Goal: Task Accomplishment & Management: Manage account settings

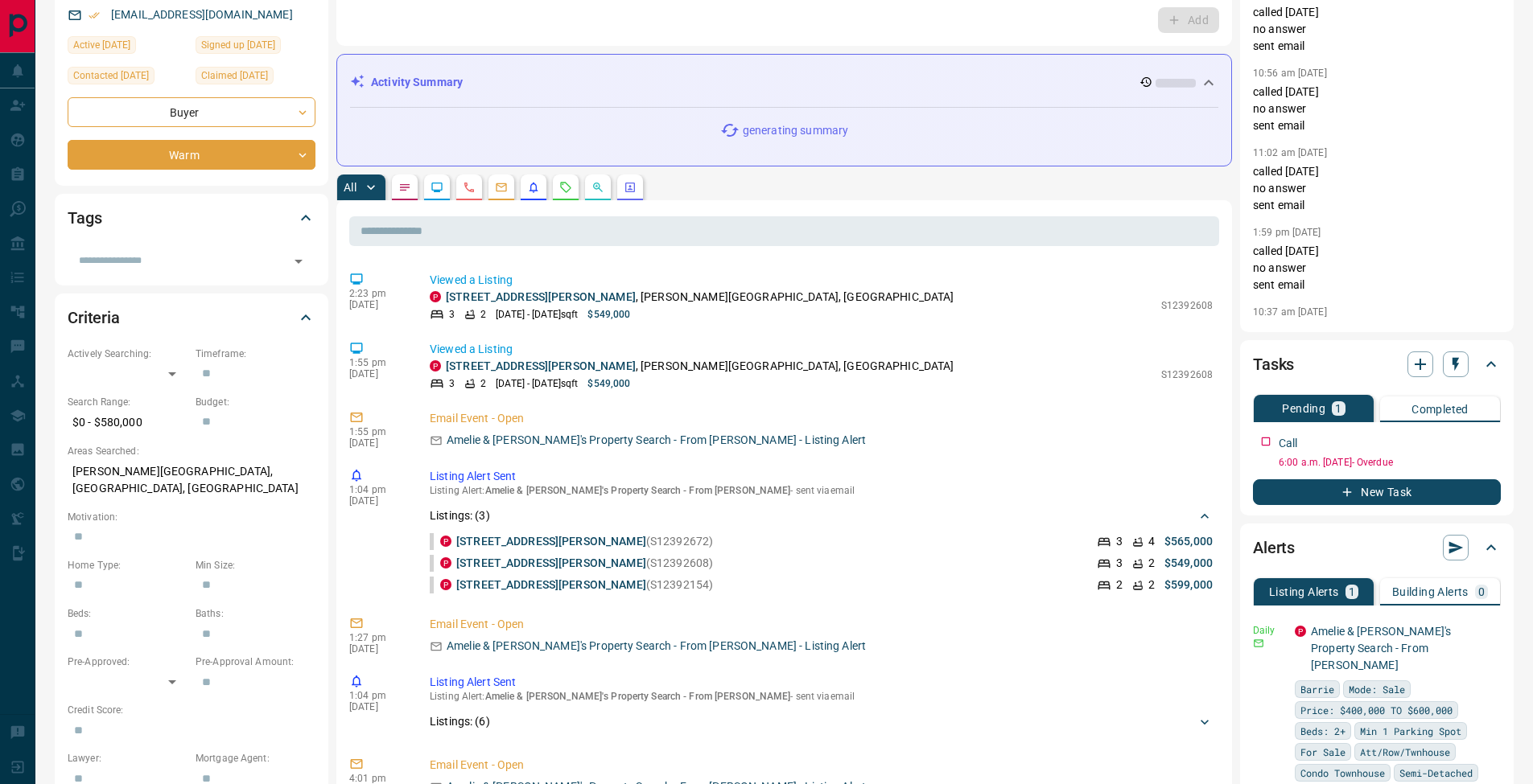
scroll to position [296, 0]
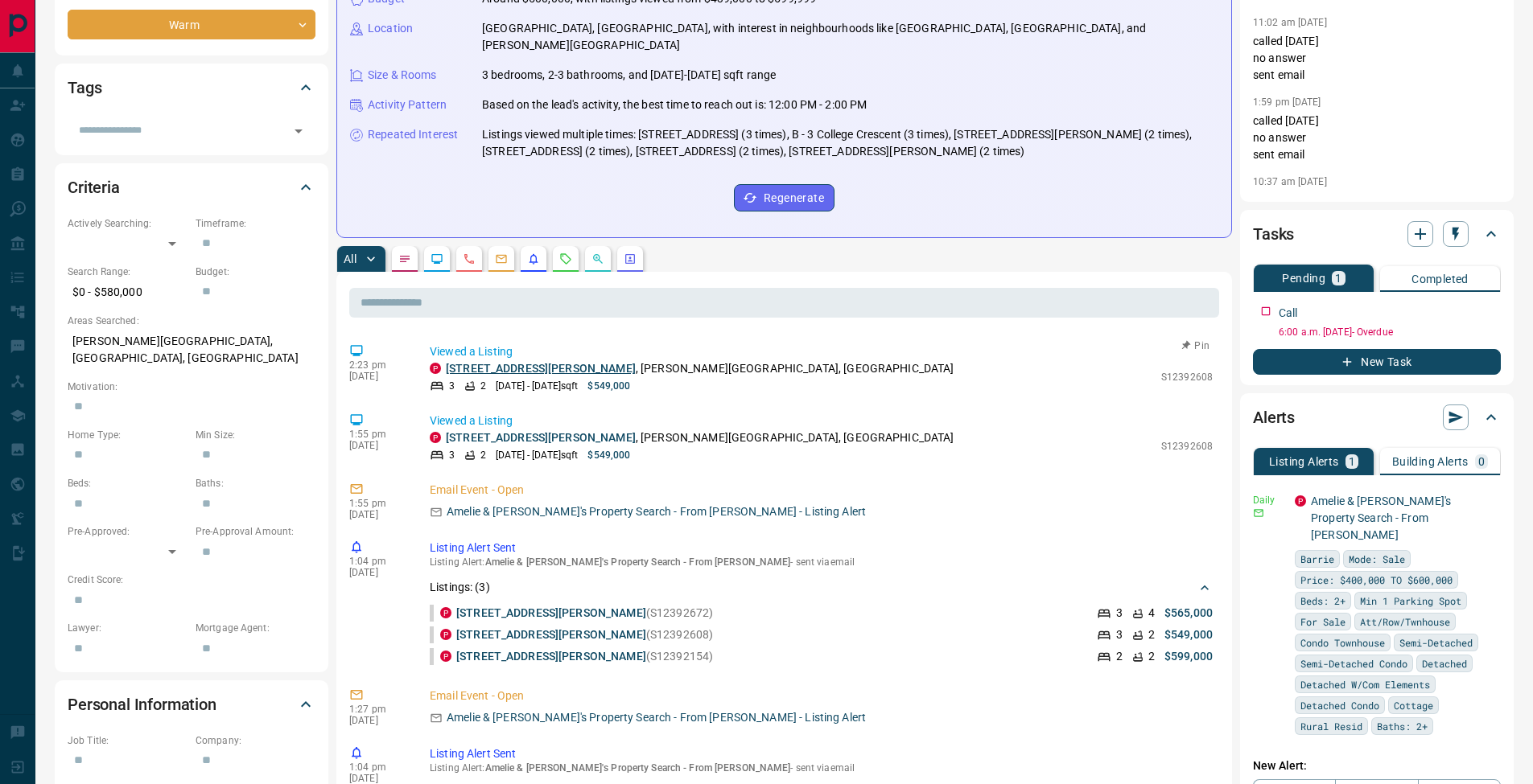
click at [544, 362] on link "[STREET_ADDRESS][PERSON_NAME]" at bounding box center [540, 368] width 190 height 13
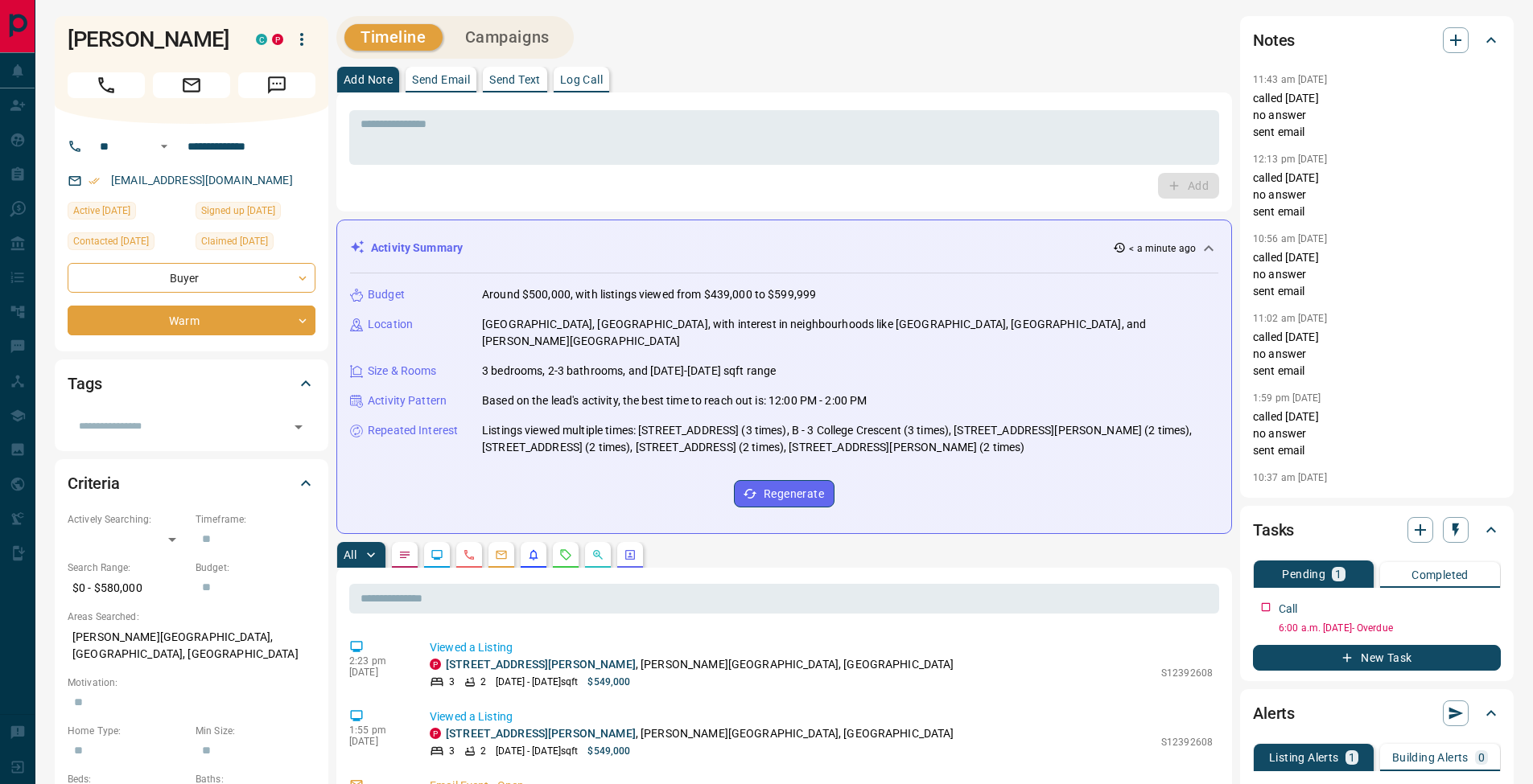
click at [600, 75] on p "Log Call" at bounding box center [581, 79] width 43 height 12
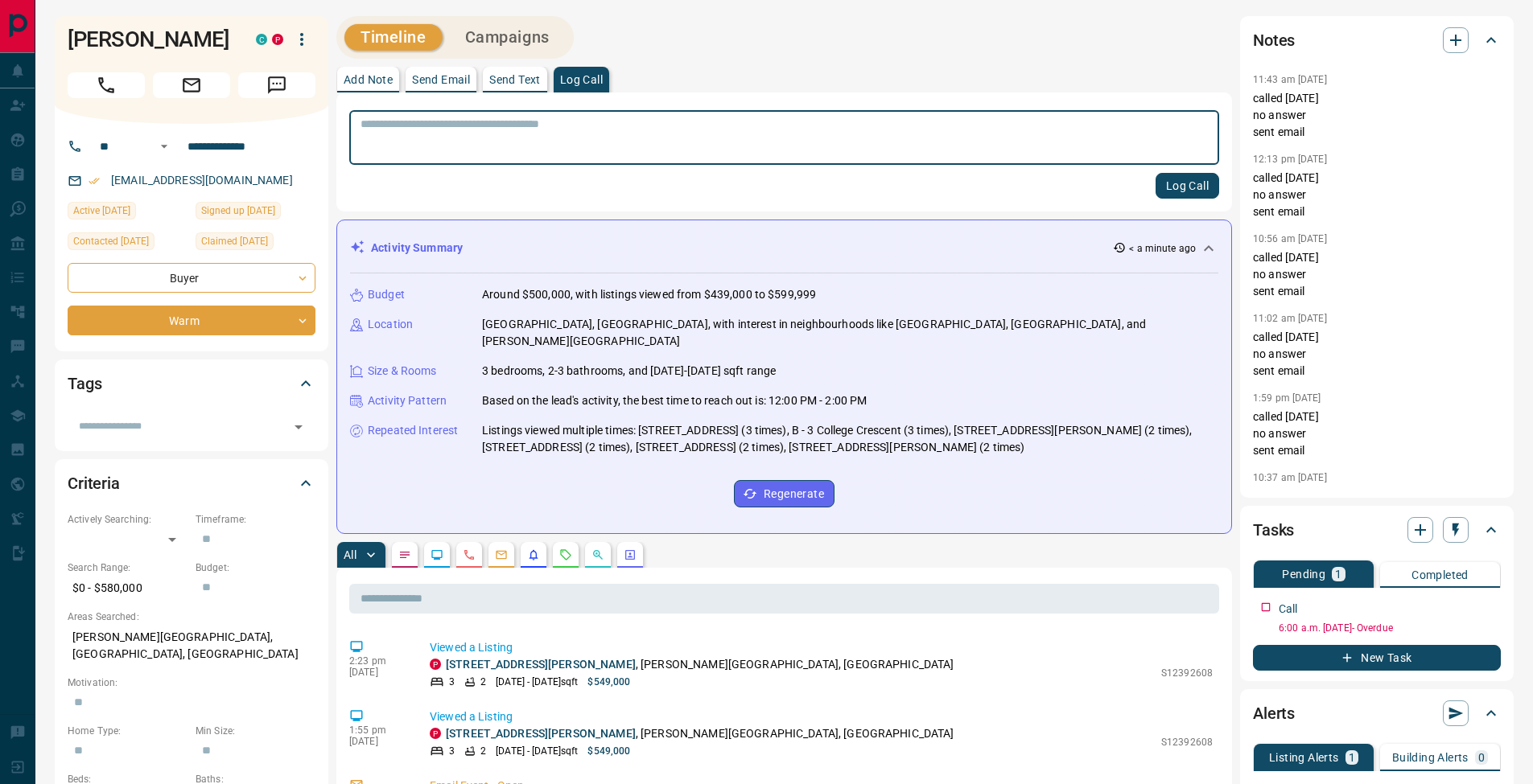
click at [1196, 182] on button "Log Call" at bounding box center [1187, 185] width 64 height 26
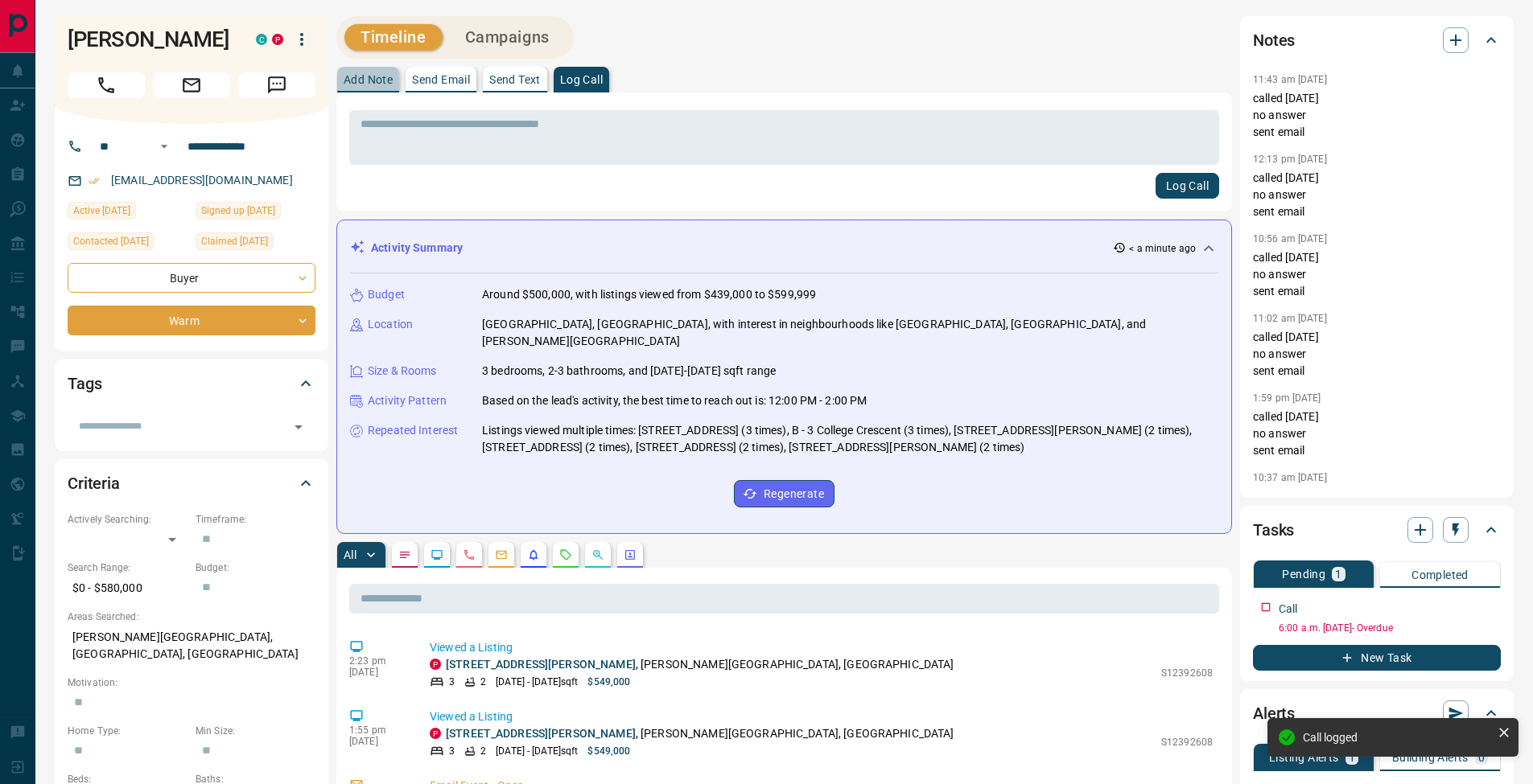
click at [394, 90] on button "Add Note" at bounding box center [368, 79] width 62 height 26
drag, startPoint x: 394, startPoint y: 90, endPoint x: 538, endPoint y: 147, distance: 154.9
click at [439, 147] on textarea at bounding box center [783, 138] width 847 height 41
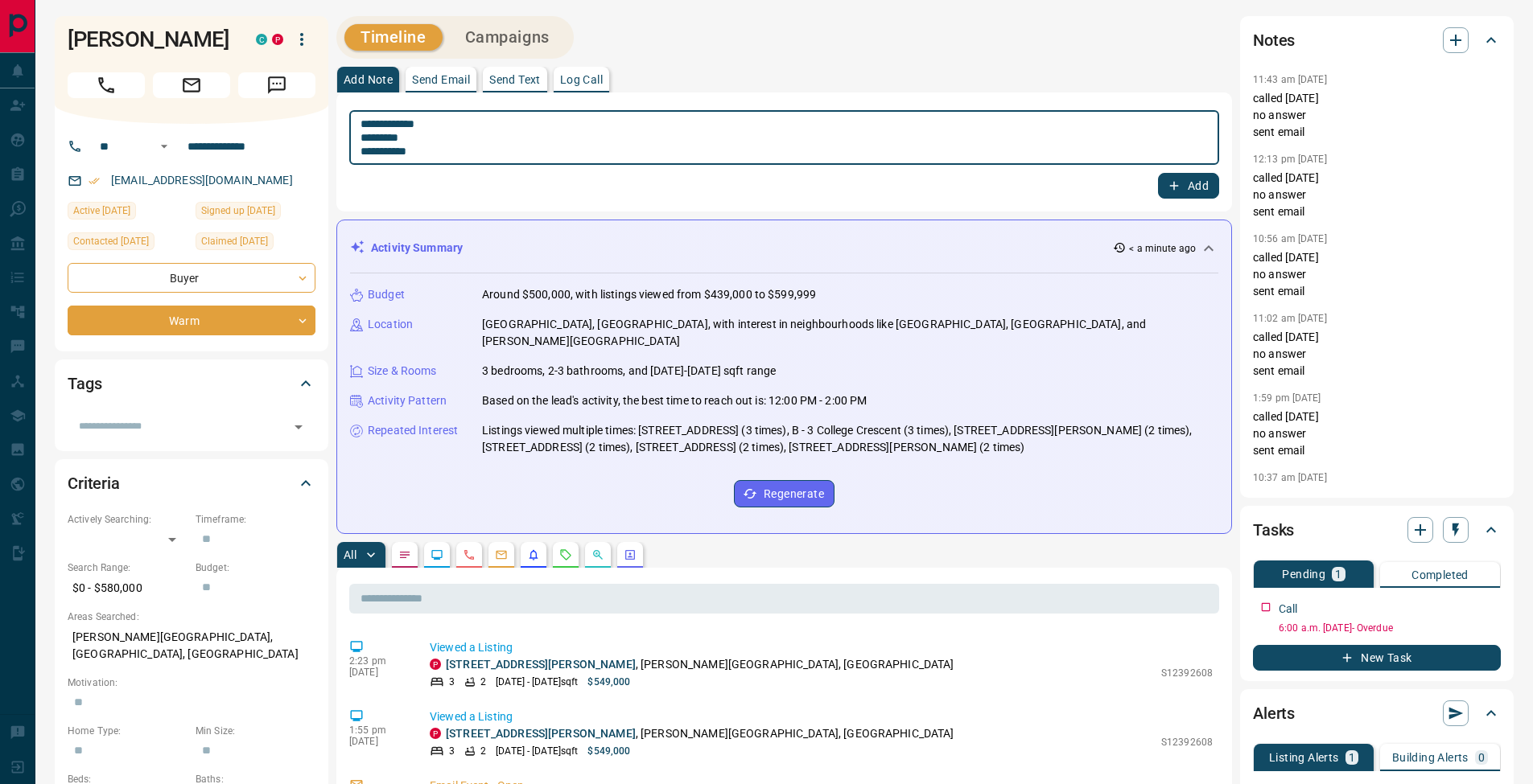
click at [361, 135] on textarea "**********" at bounding box center [783, 138] width 847 height 41
click at [368, 136] on textarea "**********" at bounding box center [783, 138] width 847 height 41
type textarea "**********"
click at [1193, 190] on button "Add" at bounding box center [1188, 185] width 61 height 26
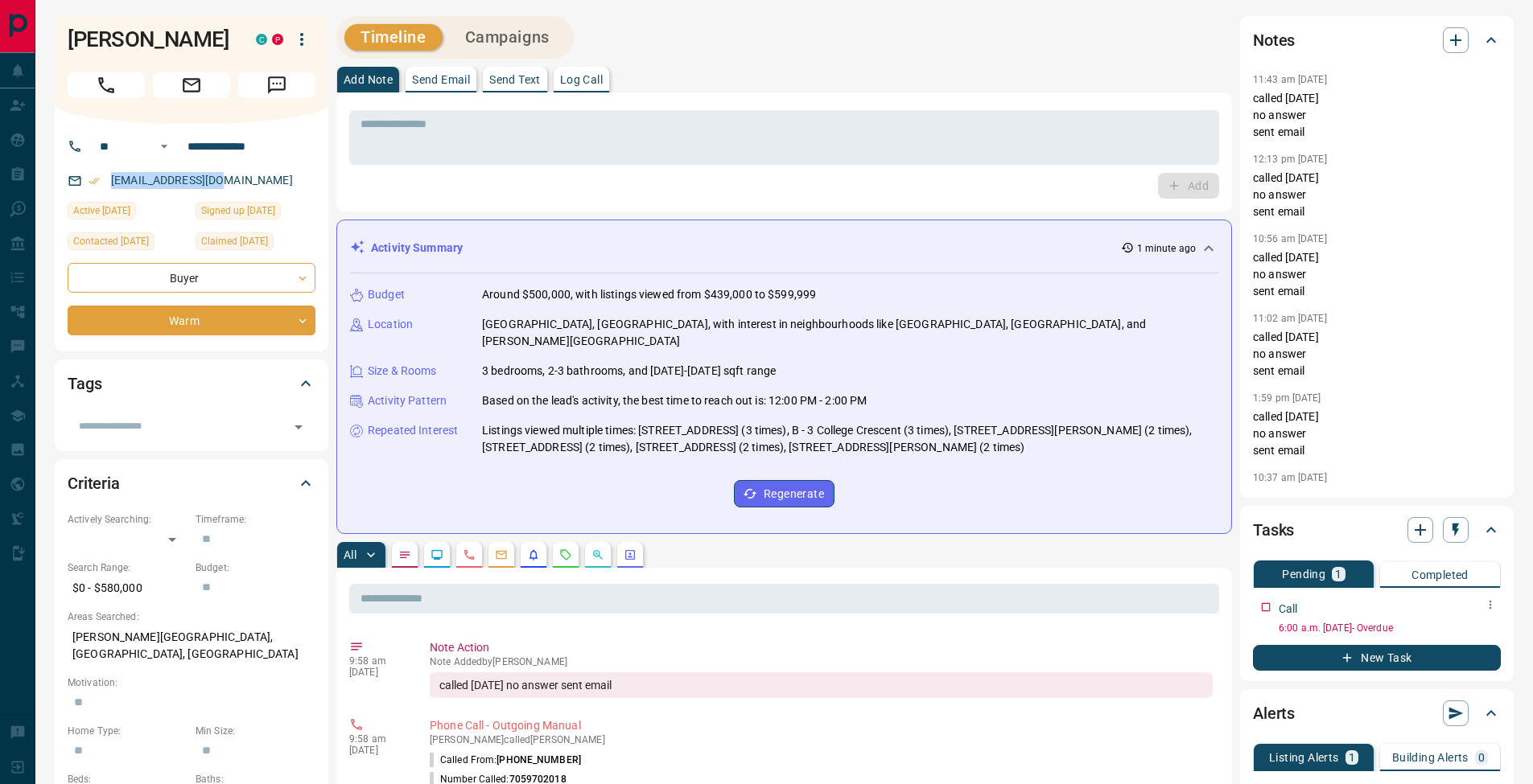
click at [1494, 608] on icon "button" at bounding box center [1491, 605] width 13 height 13
click at [1487, 628] on li "Edit" at bounding box center [1465, 635] width 71 height 24
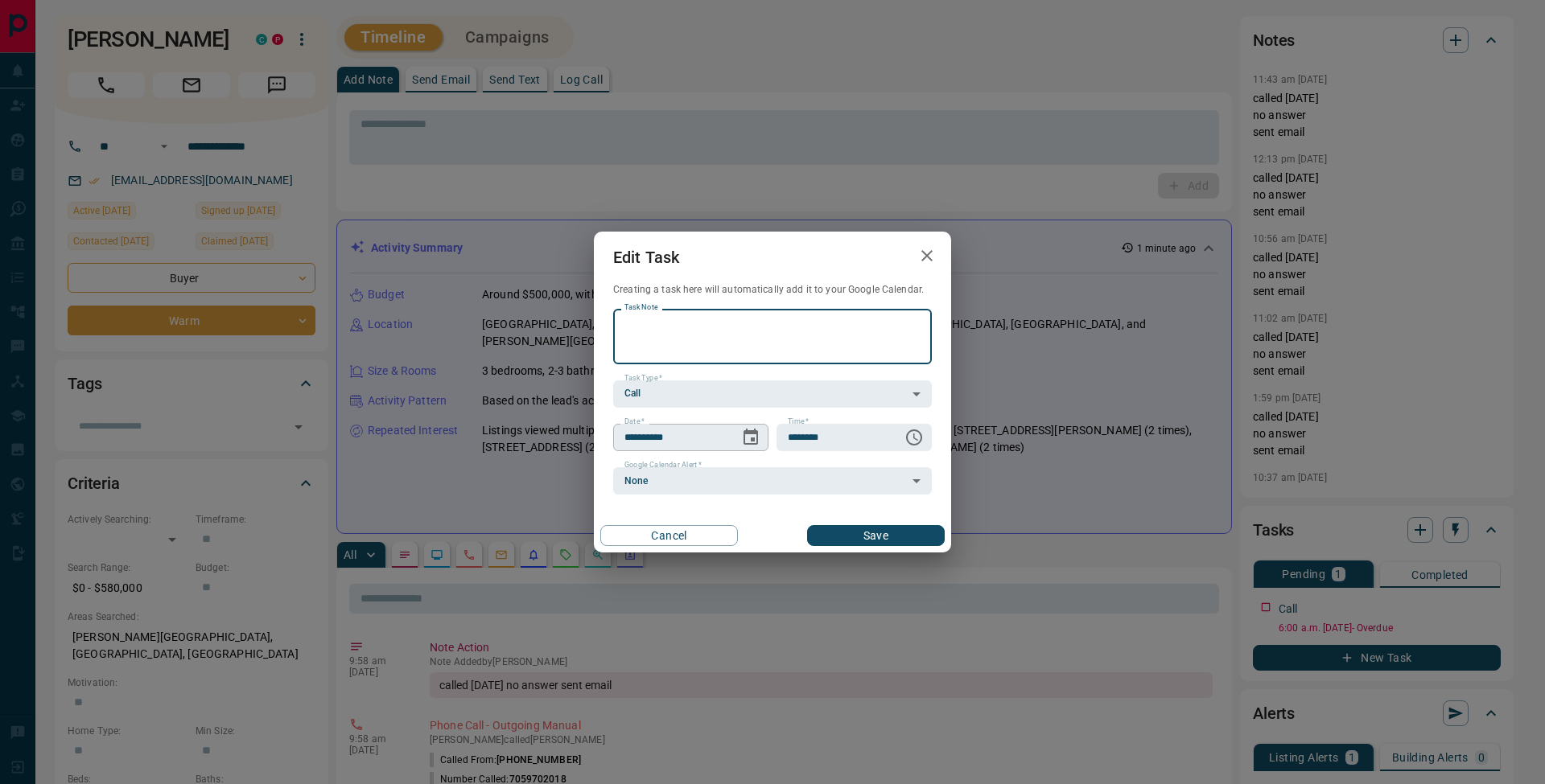
click at [755, 442] on icon "Choose date, selected date is Sep 11, 2025" at bounding box center [750, 437] width 19 height 19
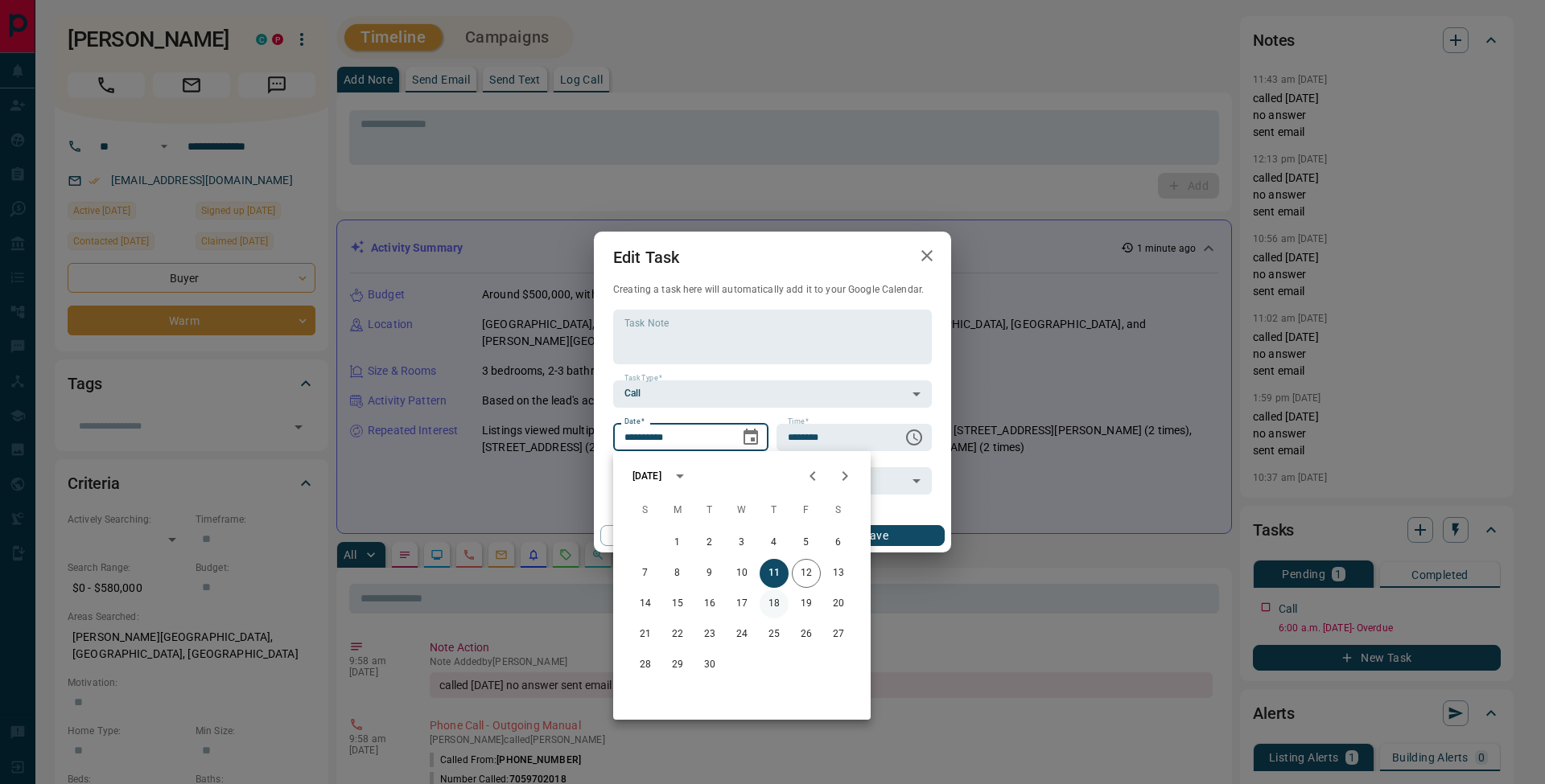
click at [780, 606] on button "18" at bounding box center [773, 604] width 29 height 29
type input "**********"
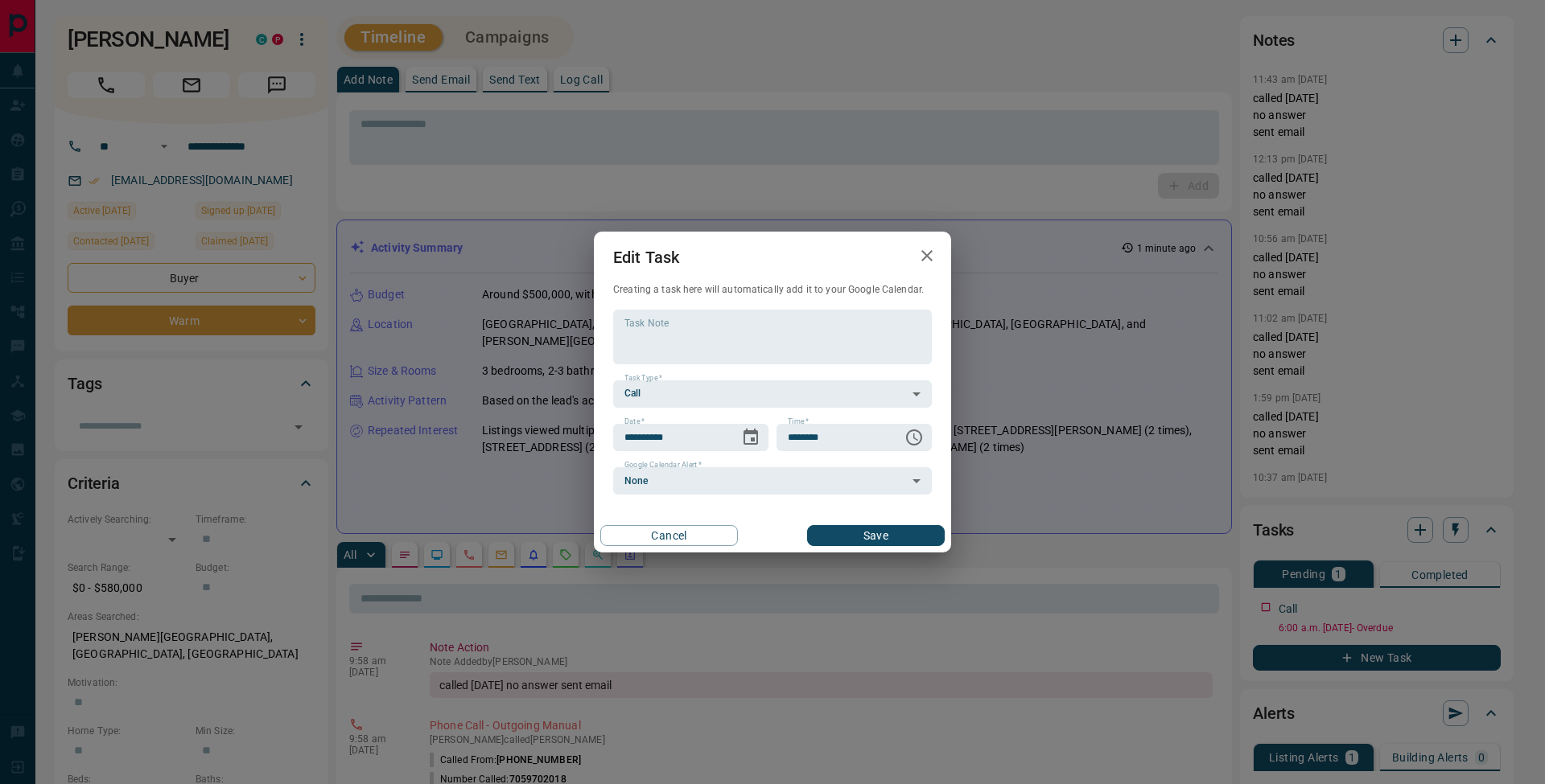
click at [916, 535] on button "Save" at bounding box center [876, 536] width 137 height 21
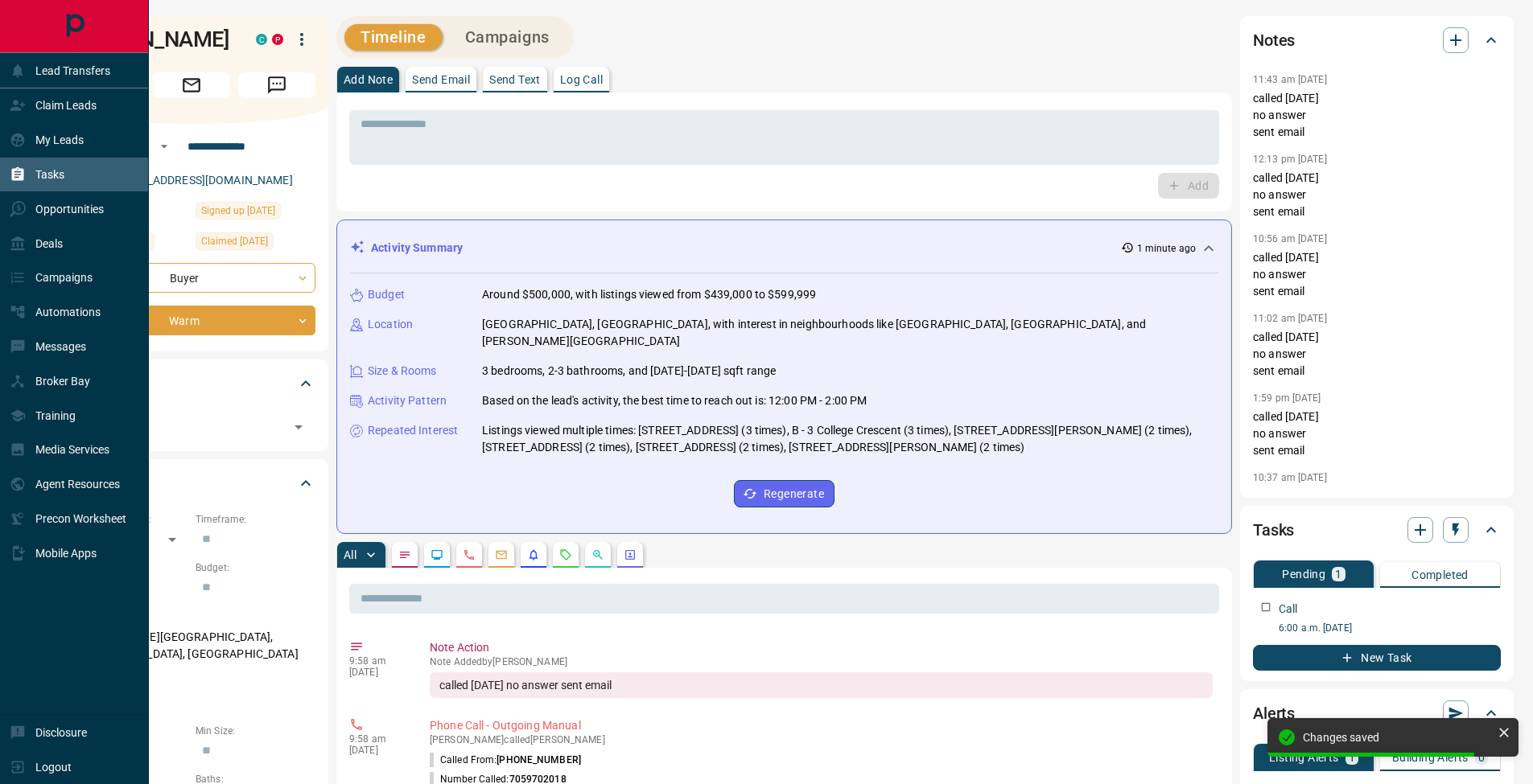
click at [31, 174] on div "Tasks" at bounding box center [37, 175] width 55 height 26
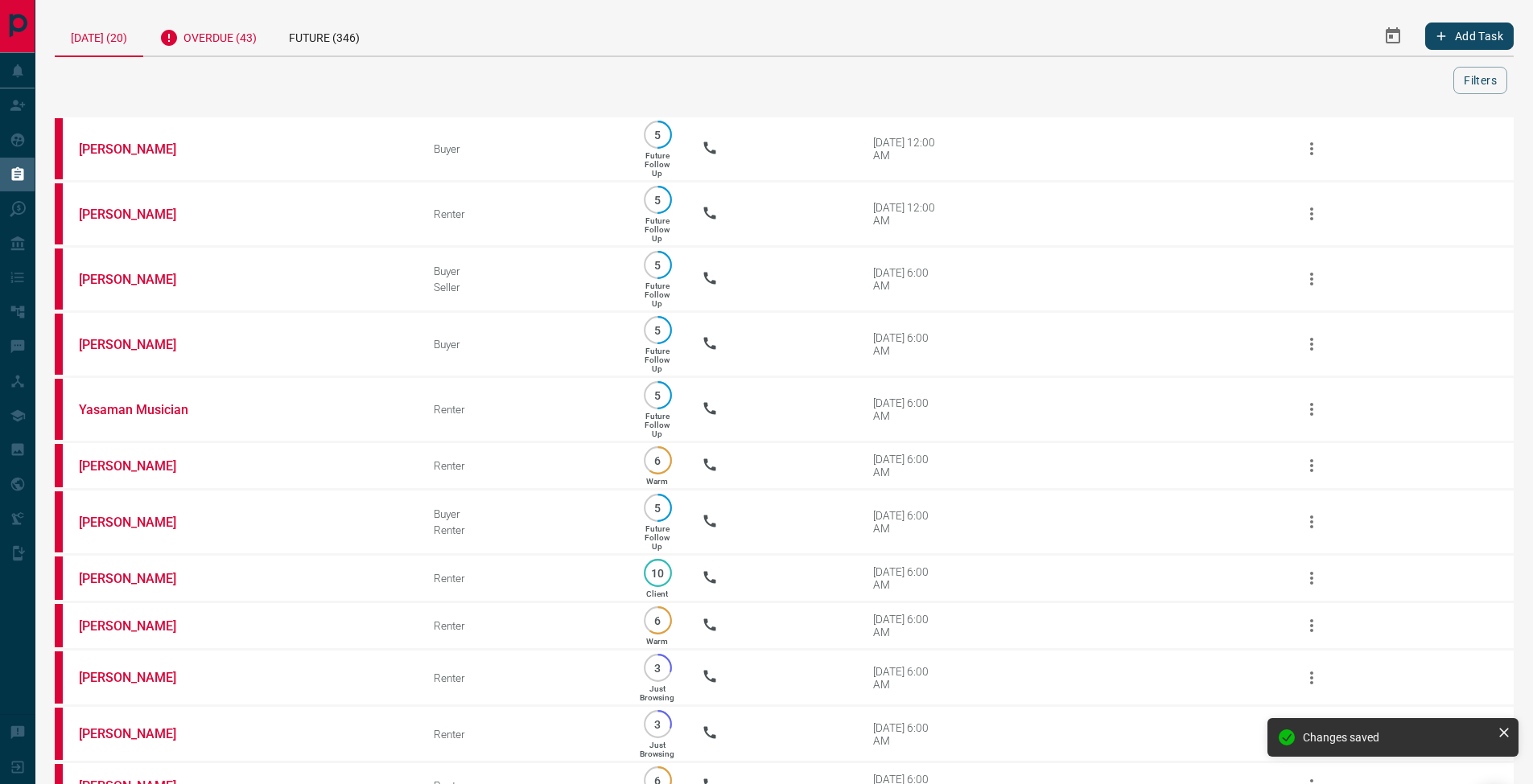
click at [243, 46] on div "Overdue (43)" at bounding box center [208, 36] width 129 height 40
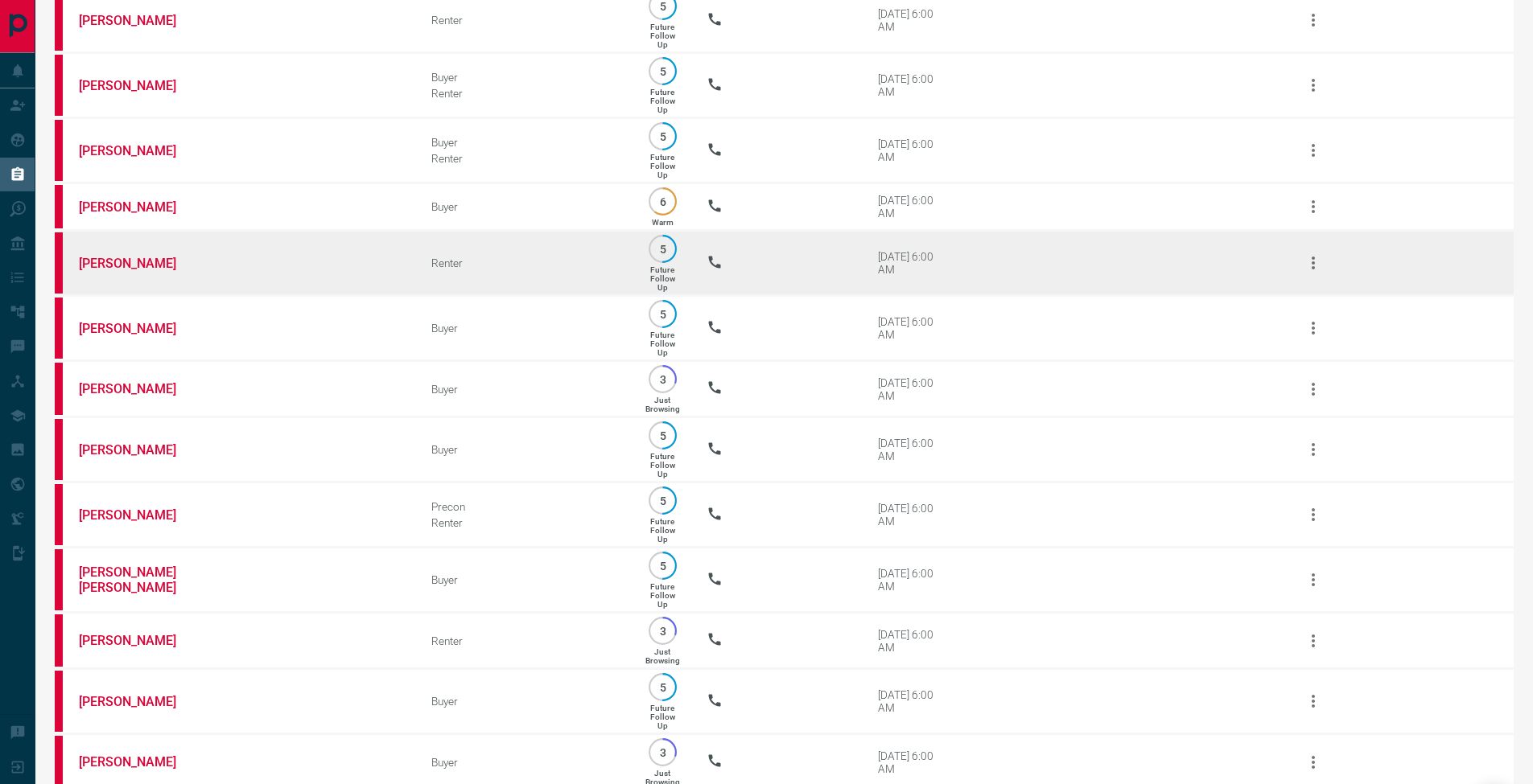
scroll to position [529, 0]
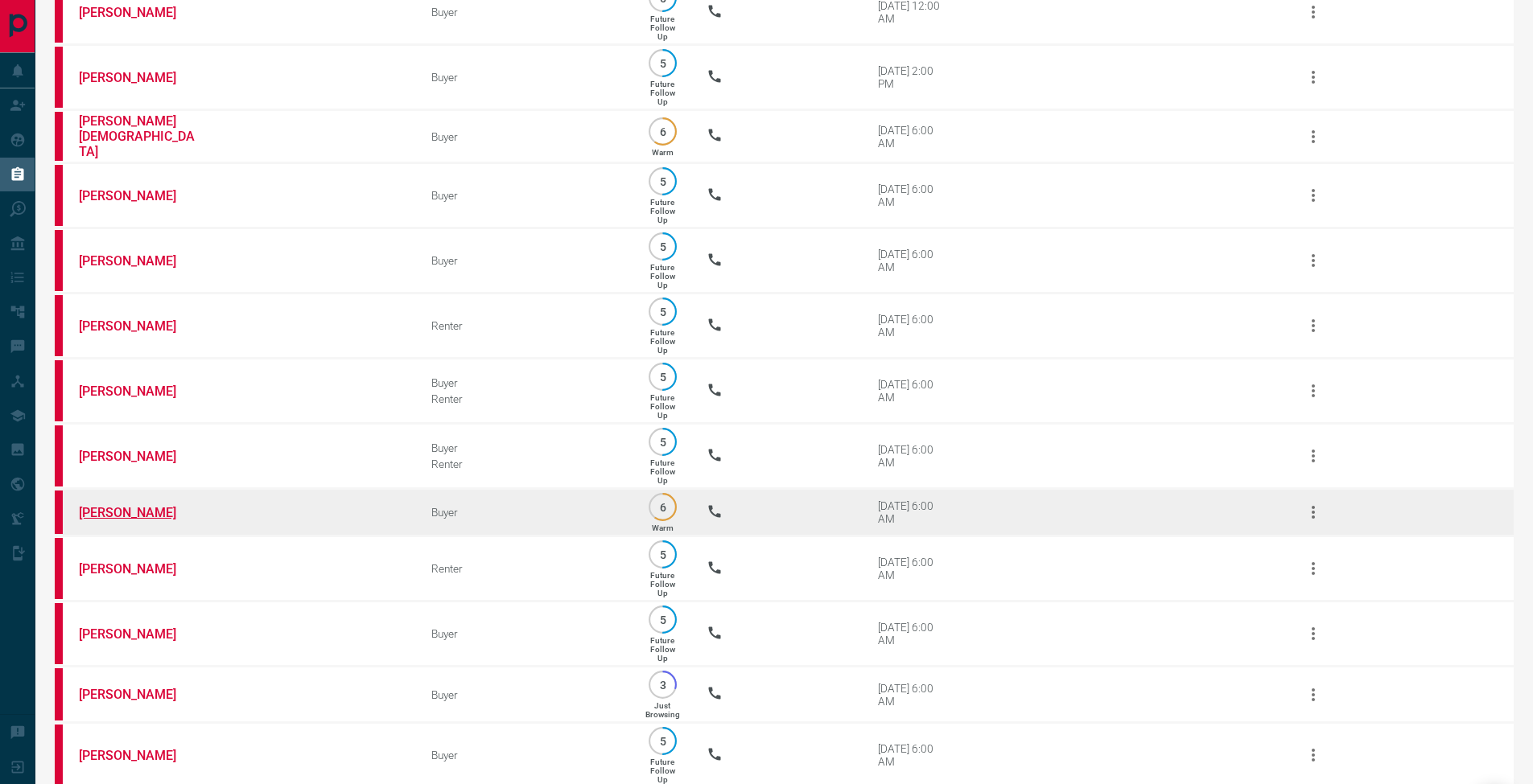
click at [128, 521] on link "[PERSON_NAME]" at bounding box center [139, 512] width 121 height 15
